Goal: Entertainment & Leisure: Consume media (video, audio)

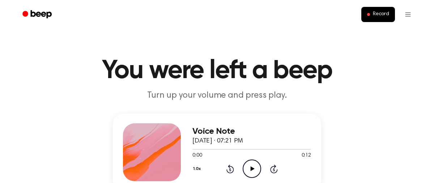
click at [249, 171] on icon "Play Audio" at bounding box center [252, 168] width 18 height 18
click at [252, 172] on icon "Play Audio" at bounding box center [252, 168] width 18 height 18
